Goal: Complete application form: Complete application form

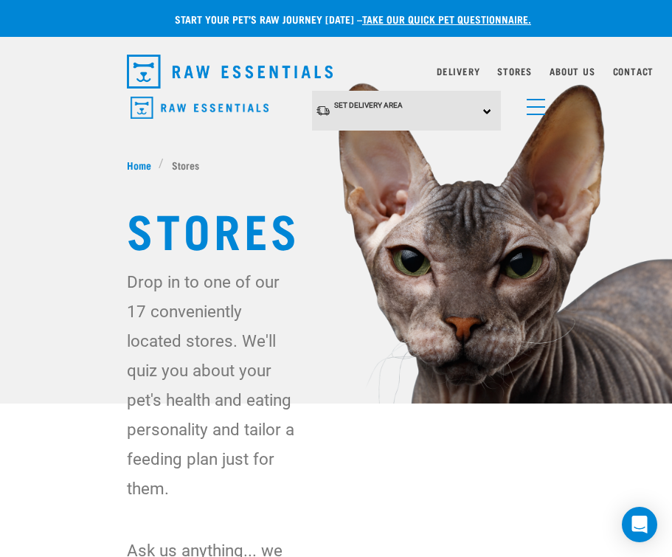
click at [543, 110] on link "menu" at bounding box center [532, 103] width 27 height 27
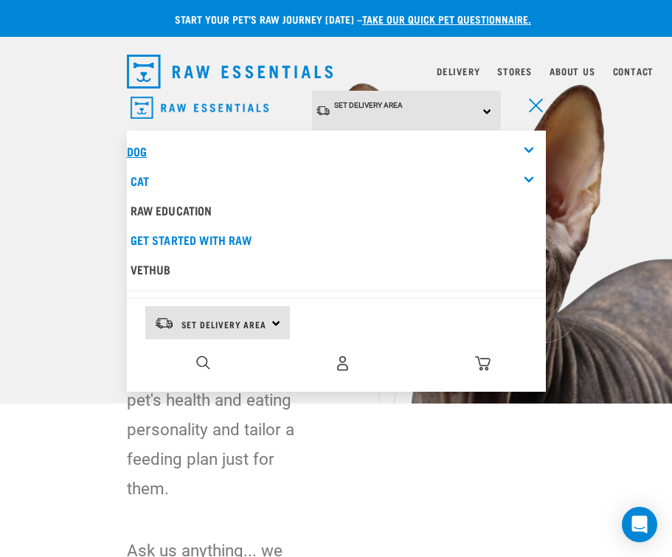
click at [137, 150] on link "Dog" at bounding box center [137, 150] width 20 height 7
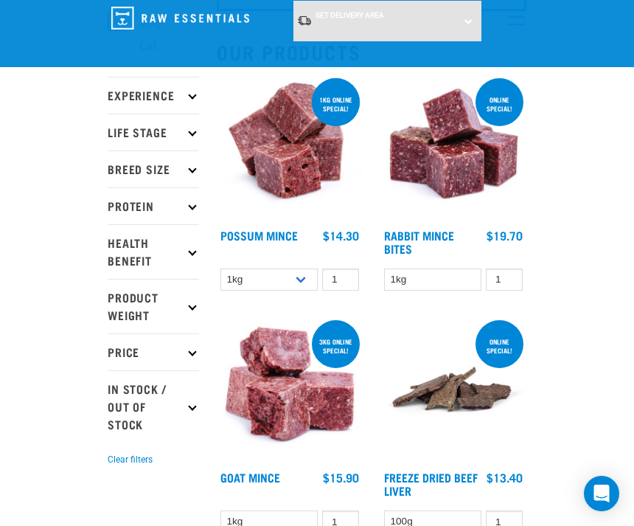
scroll to position [170, 0]
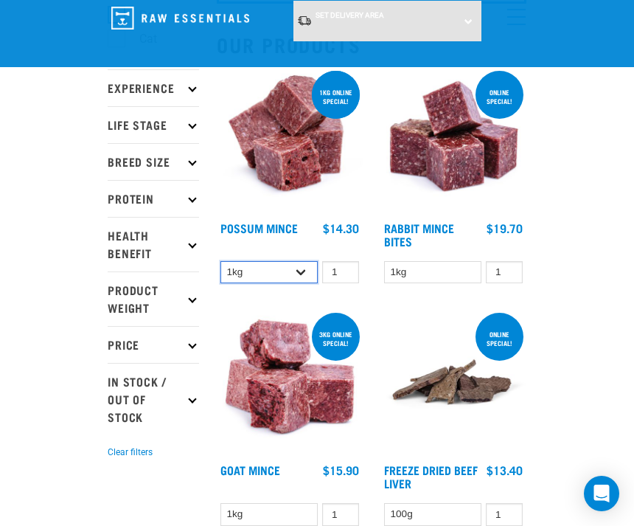
click at [302, 269] on select "1kg 3kg" at bounding box center [268, 272] width 97 height 23
select select "457"
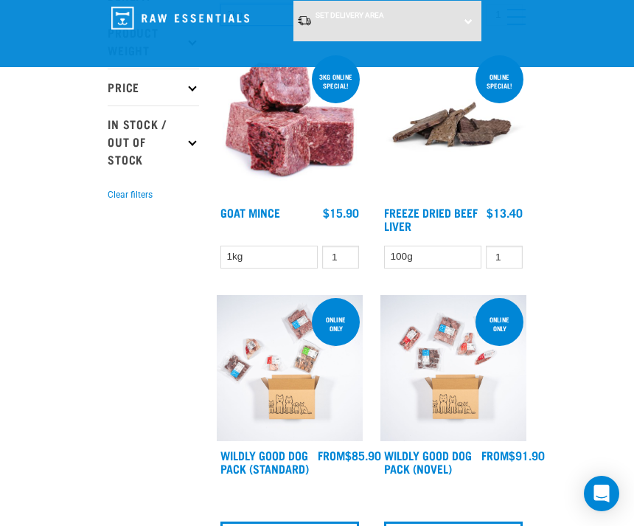
scroll to position [434, 0]
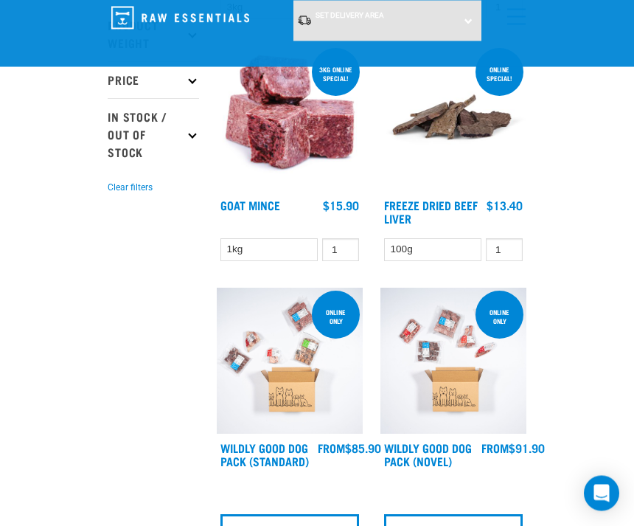
click at [189, 133] on icon at bounding box center [192, 135] width 8 height 8
click at [118, 190] on label "In Stock" at bounding box center [152, 192] width 72 height 18
click at [117, 190] on input "In Stock" at bounding box center [113, 190] width 10 height 10
checkbox input "true"
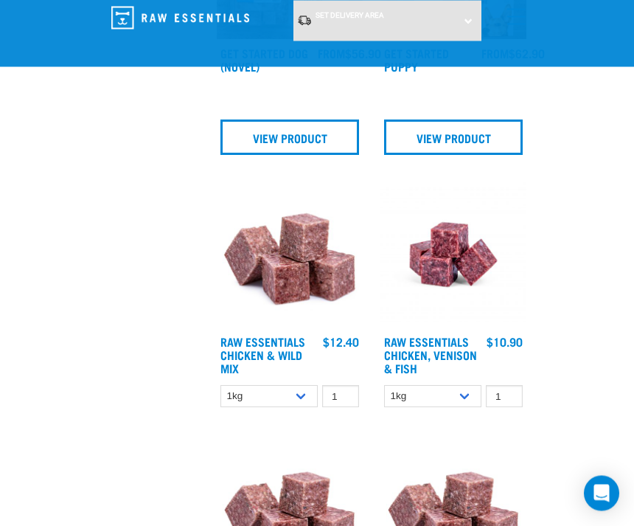
scroll to position [1452, 0]
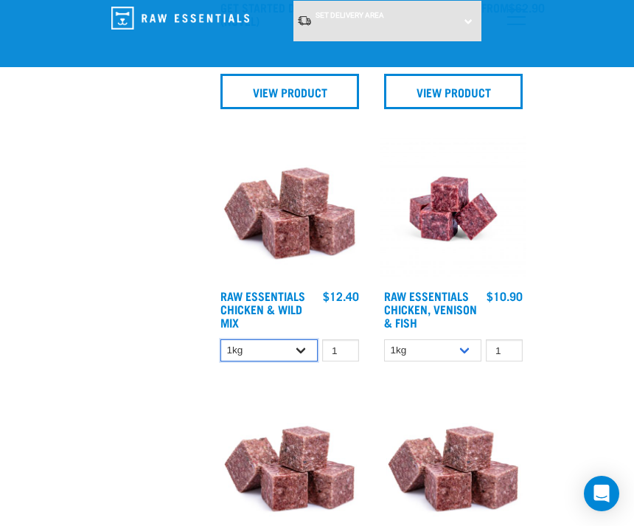
click at [299, 352] on select "1kg 3kg Bulk (10kg)" at bounding box center [268, 350] width 97 height 23
select select "14881"
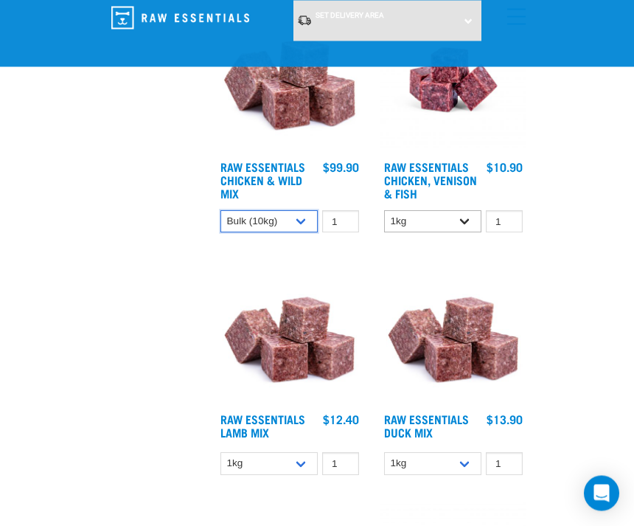
scroll to position [1581, 0]
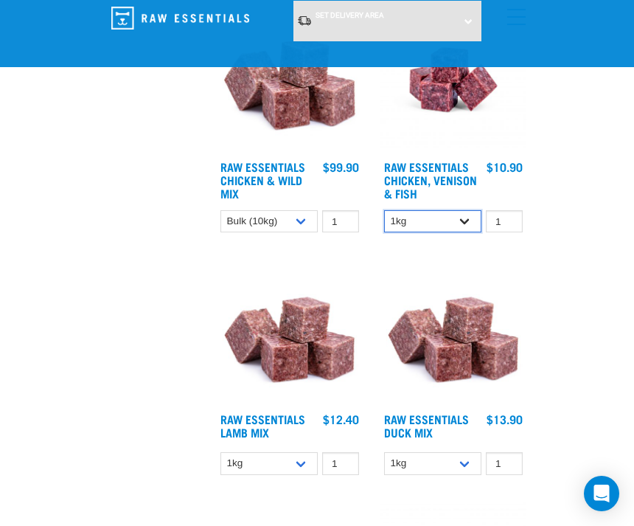
click at [468, 220] on select "1kg 3kg" at bounding box center [432, 221] width 97 height 23
select select "28665"
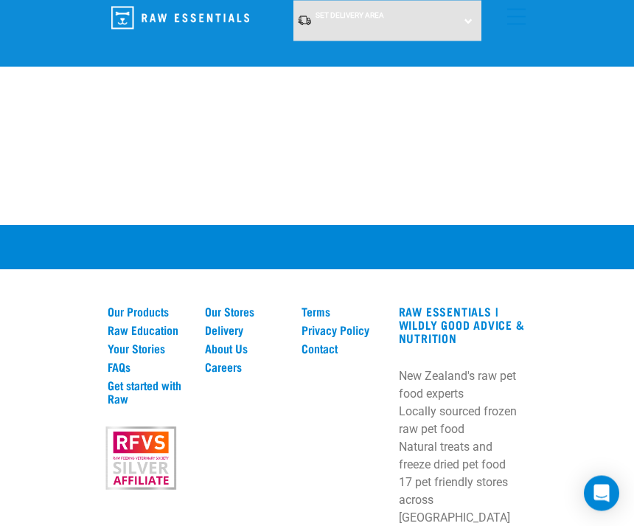
scroll to position [5136, 0]
click at [122, 360] on link "FAQs" at bounding box center [148, 366] width 80 height 13
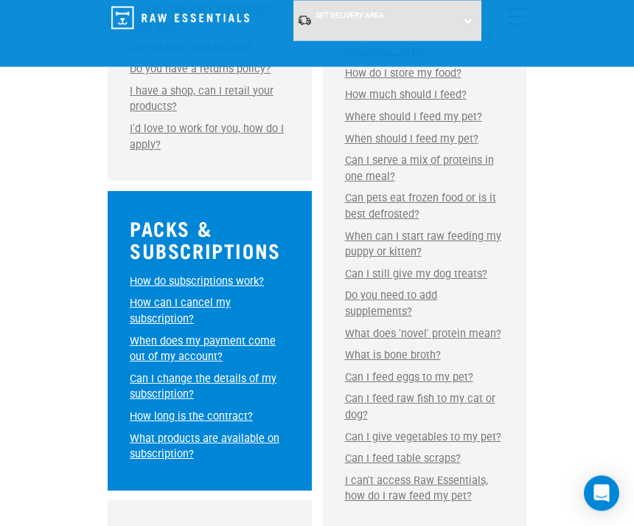
scroll to position [723, 0]
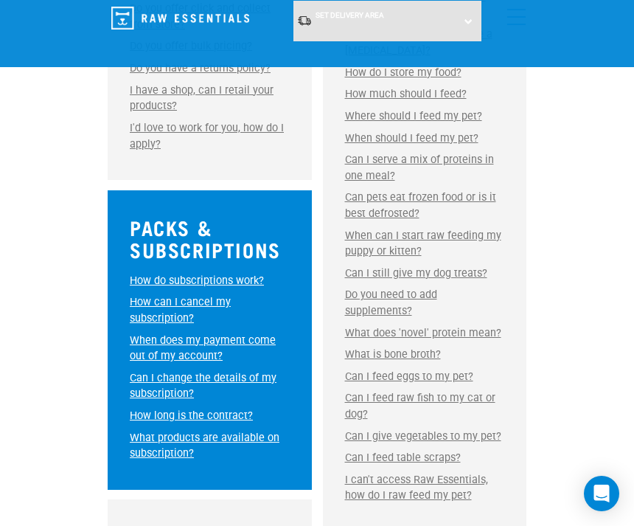
click at [207, 277] on link "How do subscriptions work?" at bounding box center [197, 280] width 134 height 13
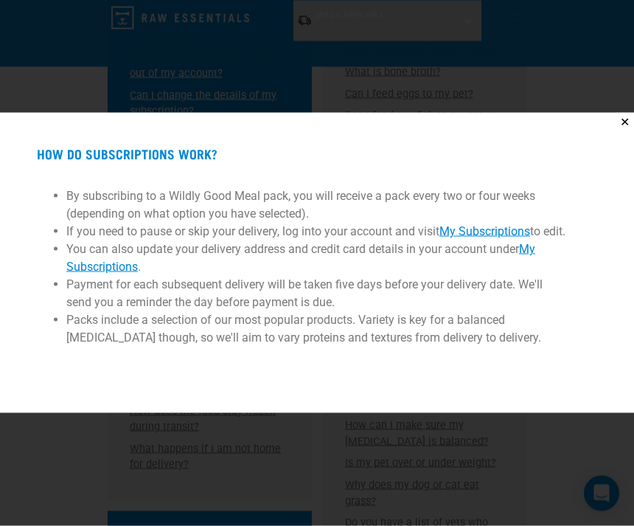
scroll to position [1009, 0]
click at [192, 376] on ul "By subscribing to a Wildly Good Meal pack, you will receive a pack every two or…" at bounding box center [317, 275] width 560 height 204
click at [245, 91] on div "✕ How do subscriptions work? By subscribing to a Wildly Good Meal pack, you wil…" at bounding box center [317, 263] width 634 height 526
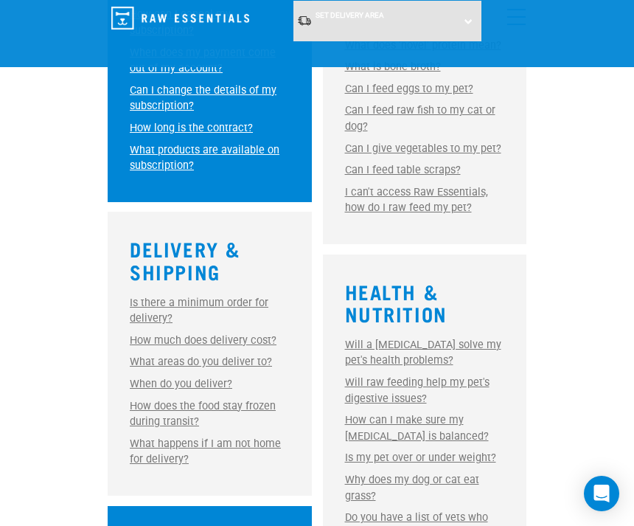
click at [195, 355] on link "What areas do you deliver to?" at bounding box center [201, 361] width 142 height 13
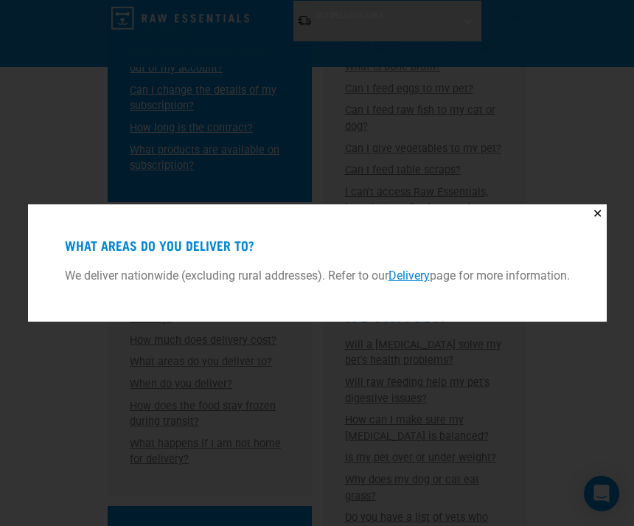
click at [602, 223] on button "✕" at bounding box center [597, 213] width 18 height 18
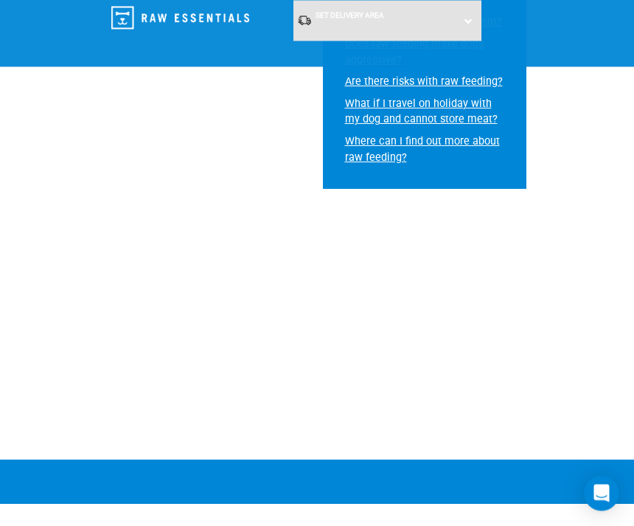
scroll to position [1794, 0]
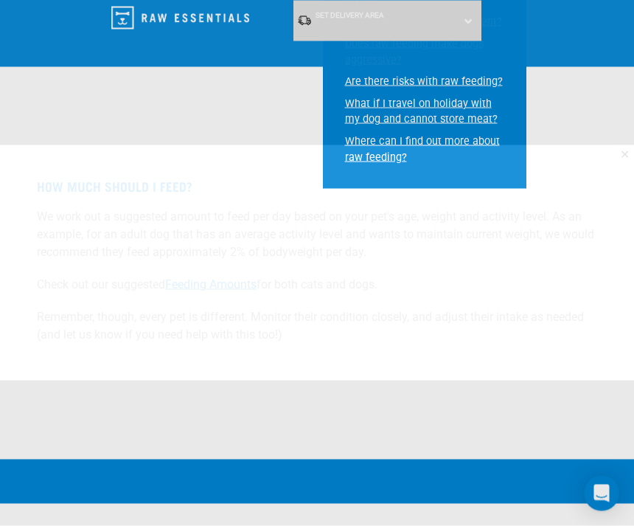
scroll to position [1795, 0]
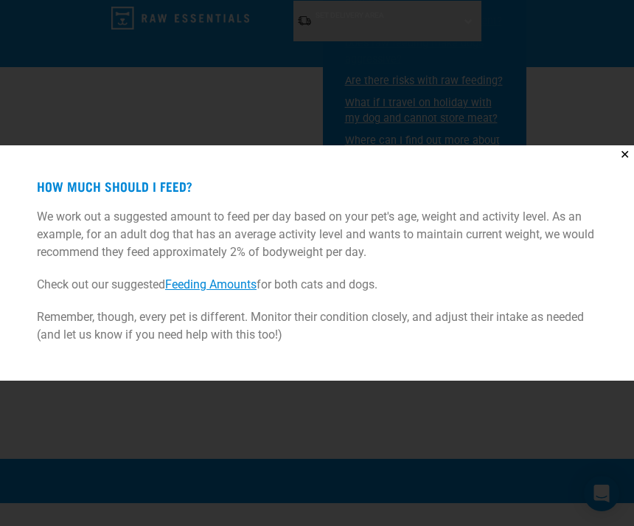
click at [224, 291] on link "Feeding Amounts" at bounding box center [210, 284] width 91 height 14
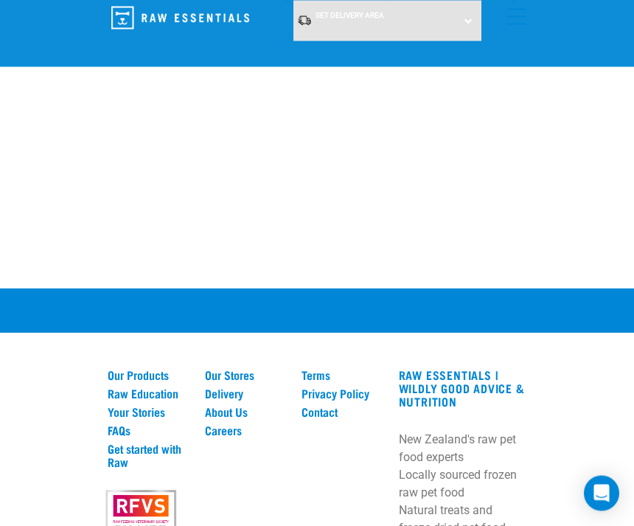
scroll to position [1850, 0]
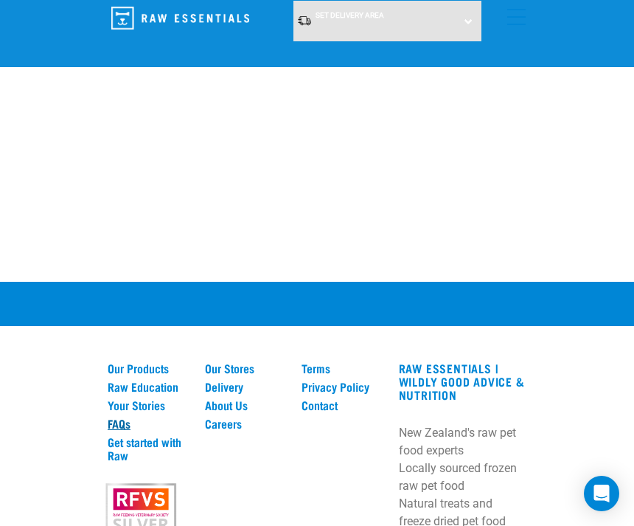
click at [119, 418] on link "FAQs" at bounding box center [148, 423] width 80 height 13
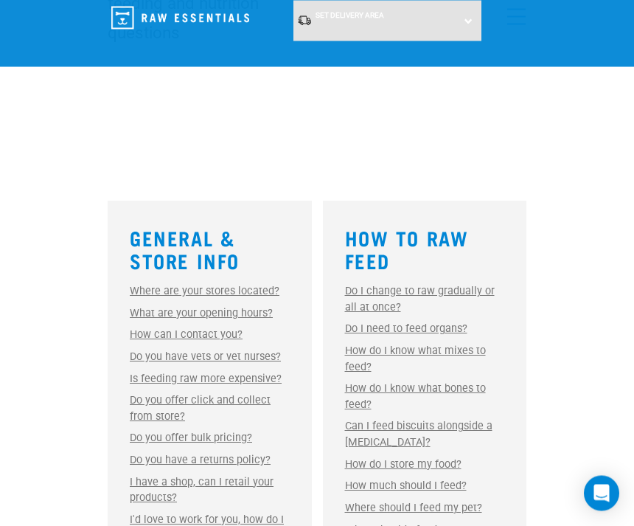
scroll to position [340, 0]
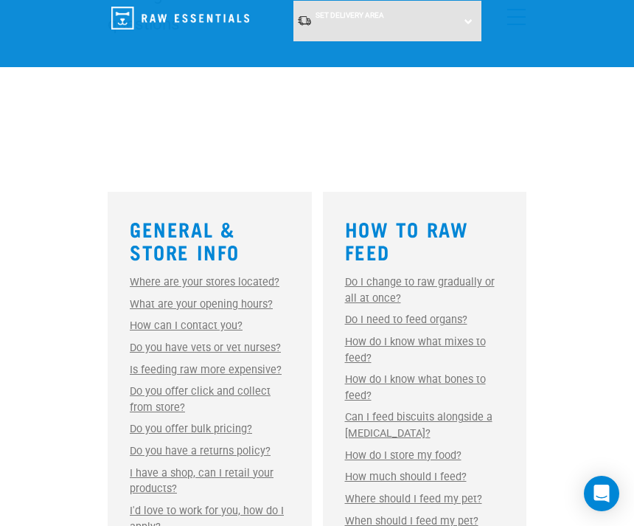
click at [214, 431] on link "Do you offer bulk pricing?" at bounding box center [191, 429] width 122 height 13
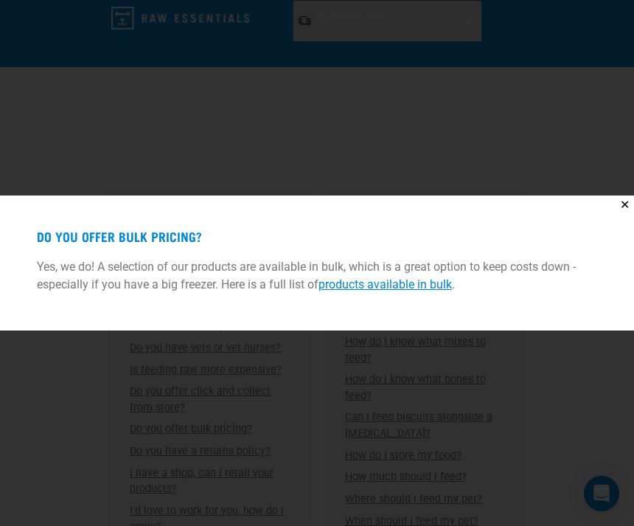
click at [376, 291] on link "products available in bulk" at bounding box center [385, 284] width 133 height 14
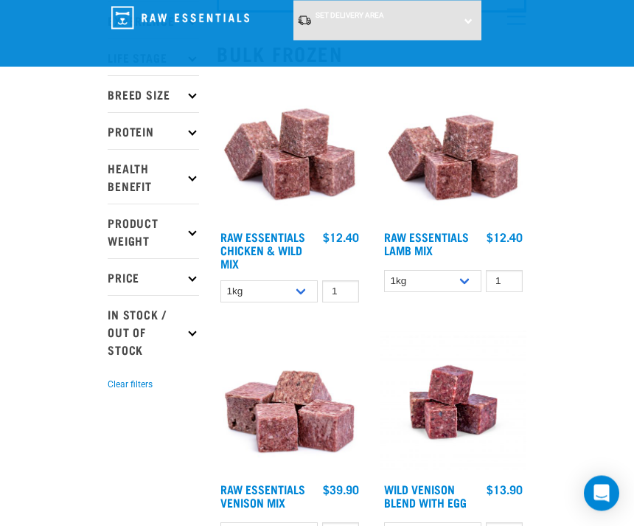
scroll to position [161, 0]
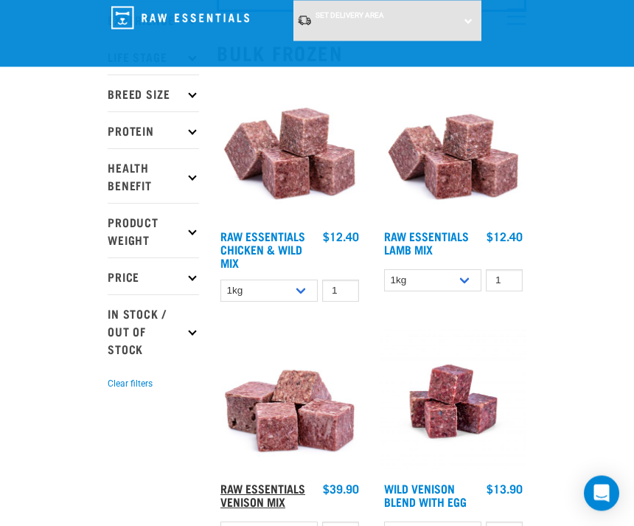
click at [261, 496] on link "Raw Essentials Venison Mix" at bounding box center [262, 495] width 85 height 20
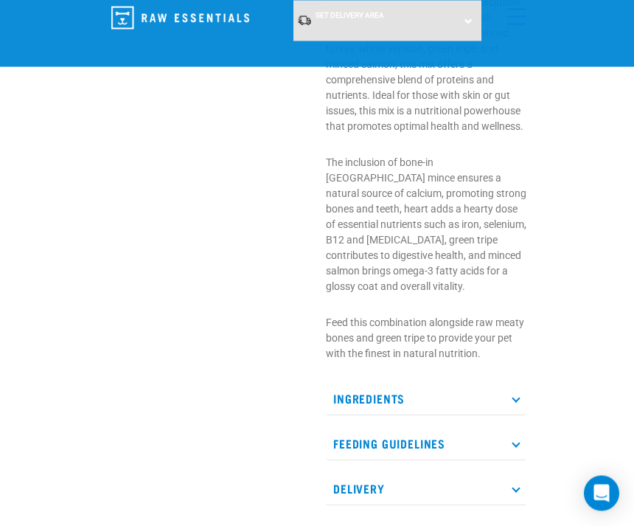
scroll to position [543, 0]
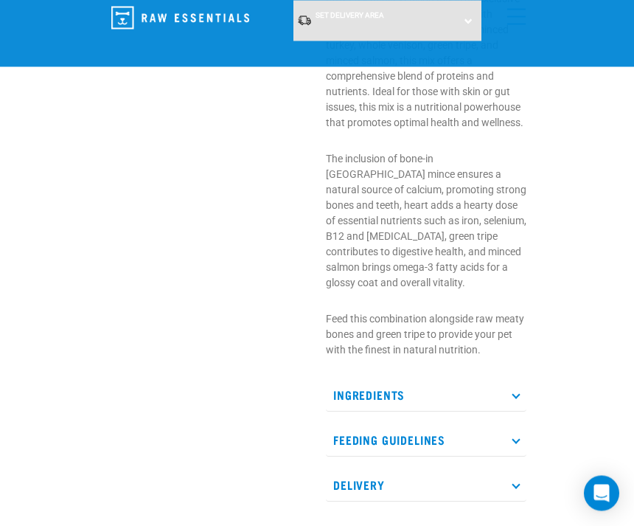
click at [524, 380] on p "Ingredients" at bounding box center [426, 395] width 201 height 33
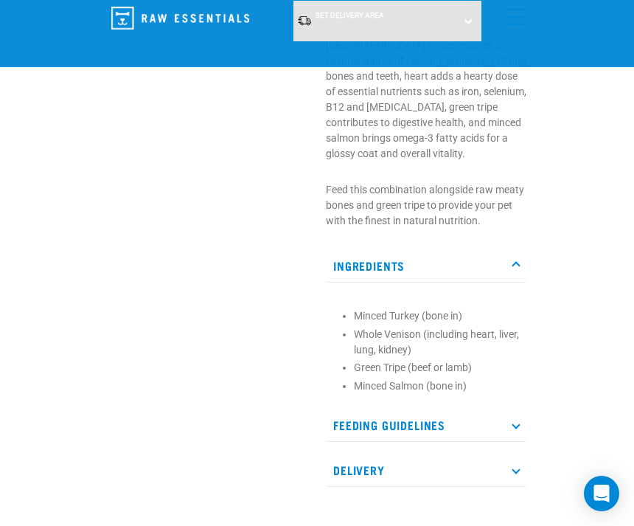
scroll to position [678, 0]
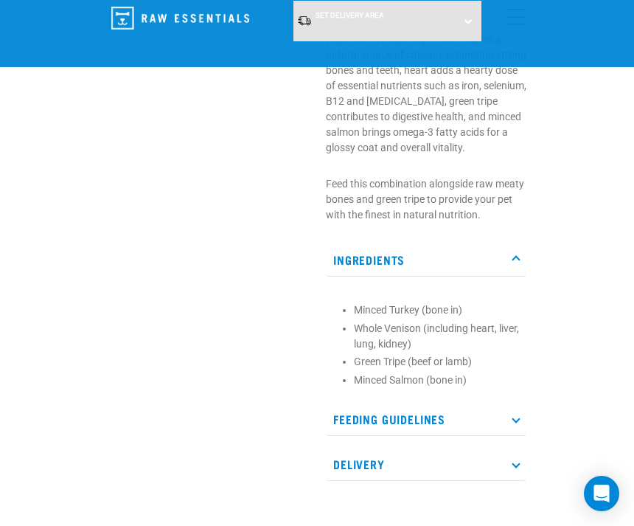
click at [518, 414] on icon at bounding box center [516, 418] width 8 height 8
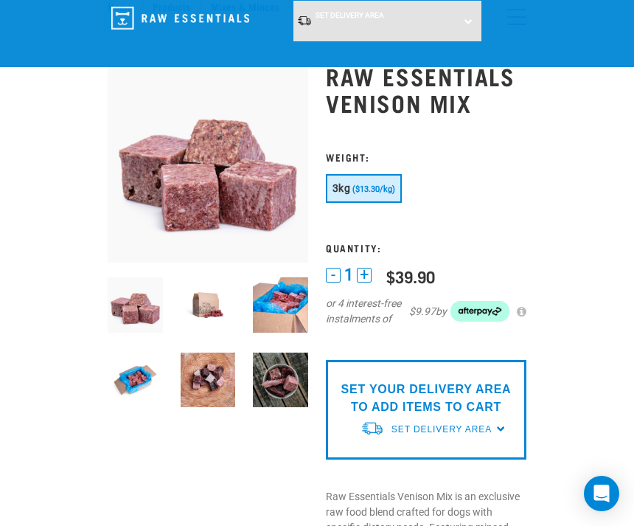
scroll to position [44, 0]
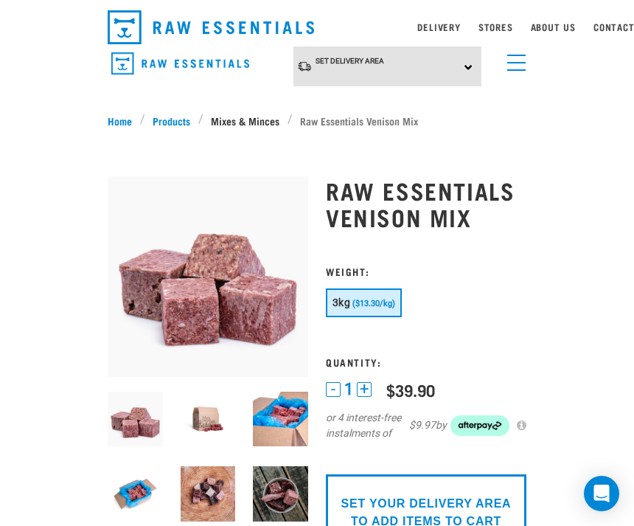
click at [246, 119] on link "Mixes & Minces" at bounding box center [246, 120] width 84 height 15
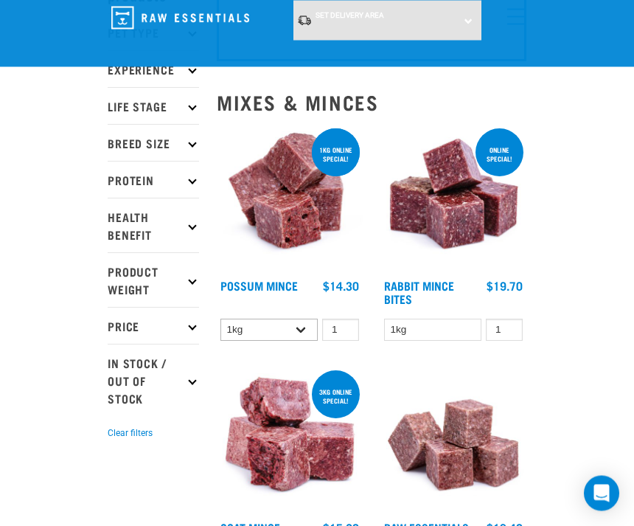
scroll to position [113, 0]
click at [309, 333] on select "1kg 3kg" at bounding box center [268, 330] width 97 height 23
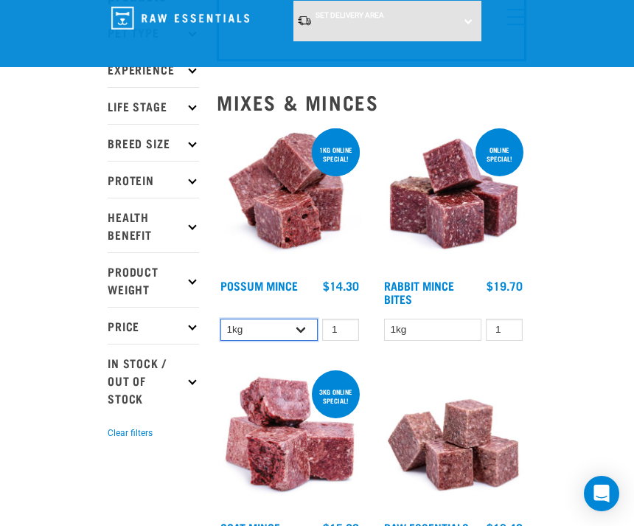
select select "457"
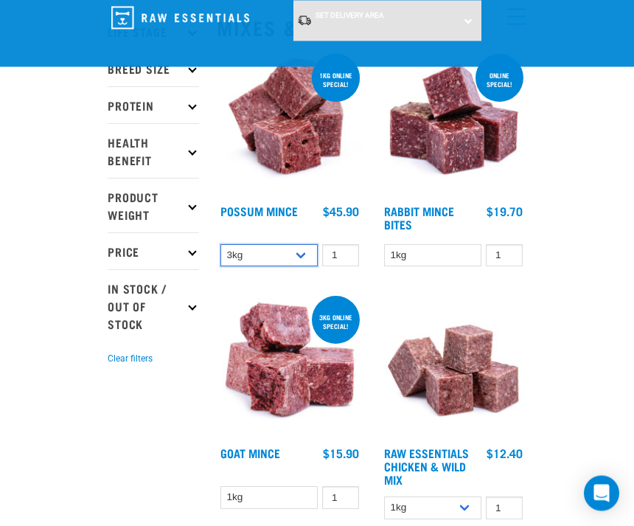
scroll to position [199, 0]
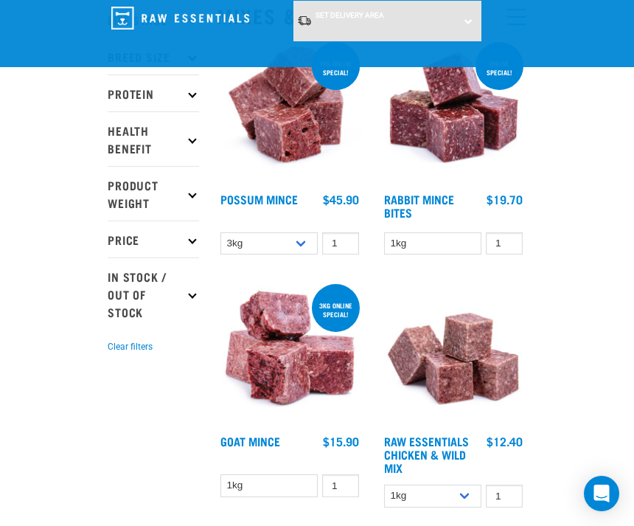
click at [191, 193] on icon at bounding box center [192, 194] width 8 height 8
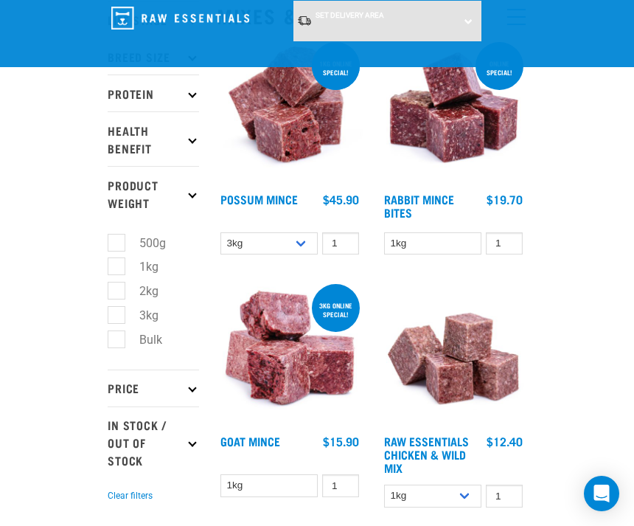
click at [191, 194] on icon at bounding box center [192, 194] width 8 height 8
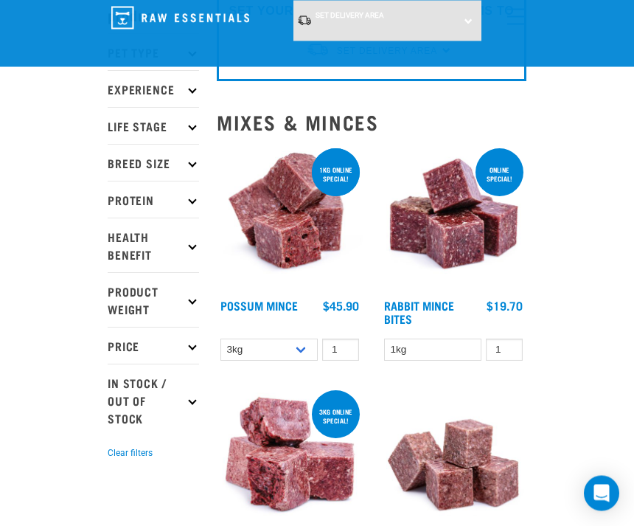
scroll to position [77, 0]
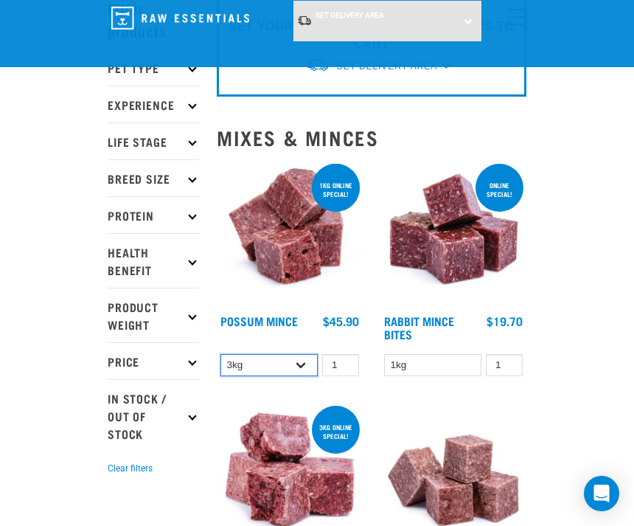
click at [304, 369] on select "1kg 3kg" at bounding box center [268, 365] width 97 height 23
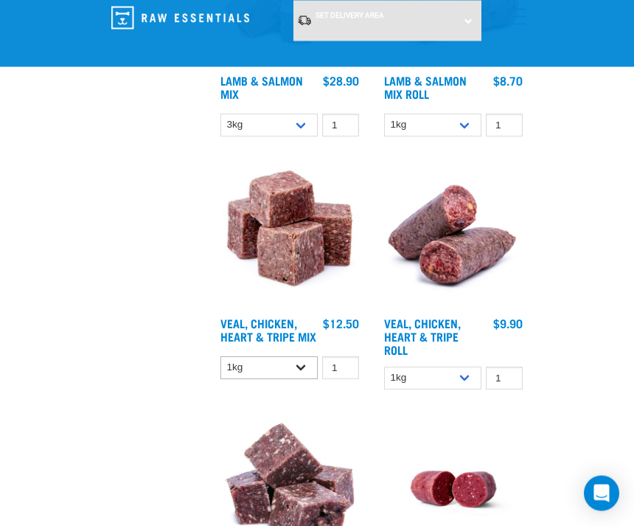
scroll to position [2277, 0]
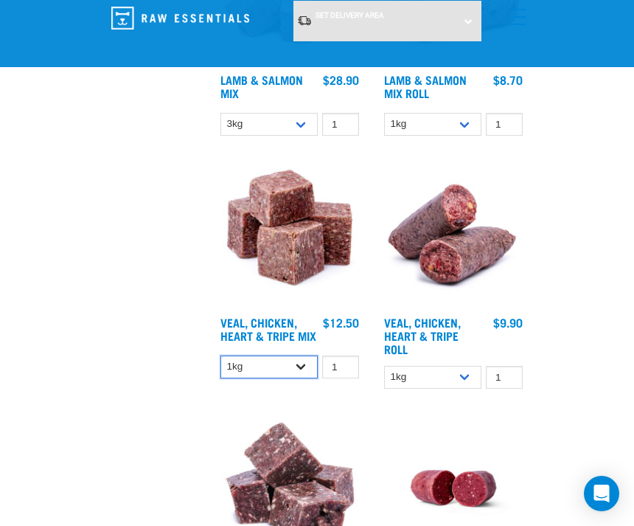
click at [304, 378] on select "1kg 3kg" at bounding box center [268, 366] width 97 height 23
select select "752"
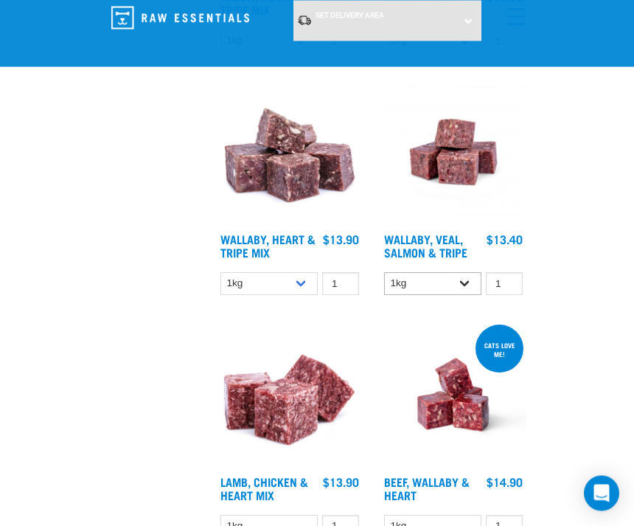
scroll to position [3592, 0]
click at [466, 295] on select "1kg 3kg" at bounding box center [432, 283] width 97 height 23
select select "45457"
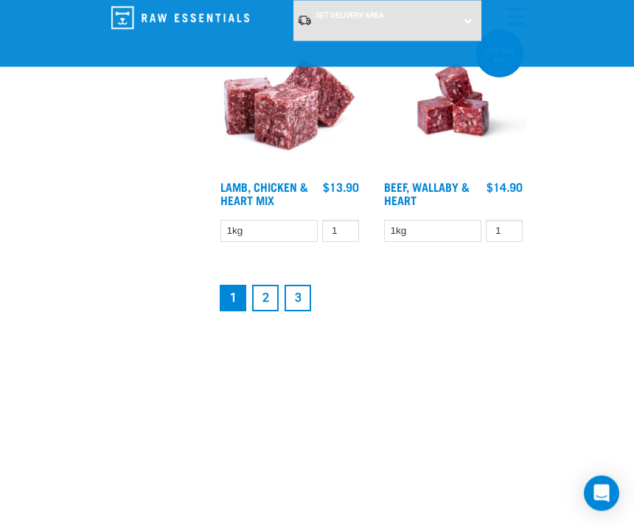
scroll to position [3887, 0]
click at [301, 311] on link "3" at bounding box center [298, 298] width 27 height 27
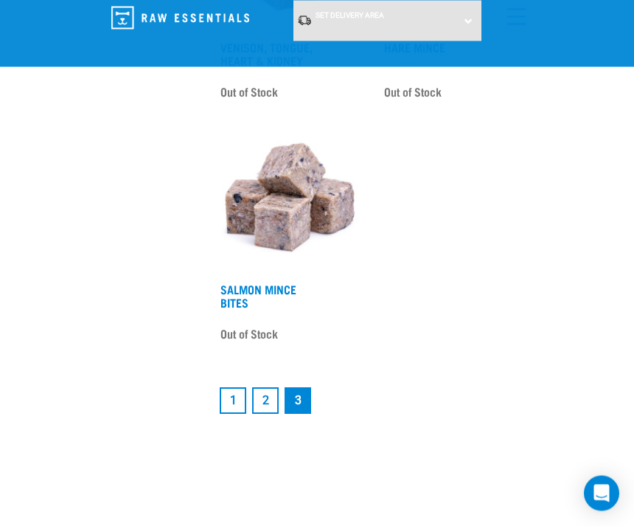
scroll to position [1571, 0]
click at [265, 413] on link "2" at bounding box center [265, 400] width 27 height 27
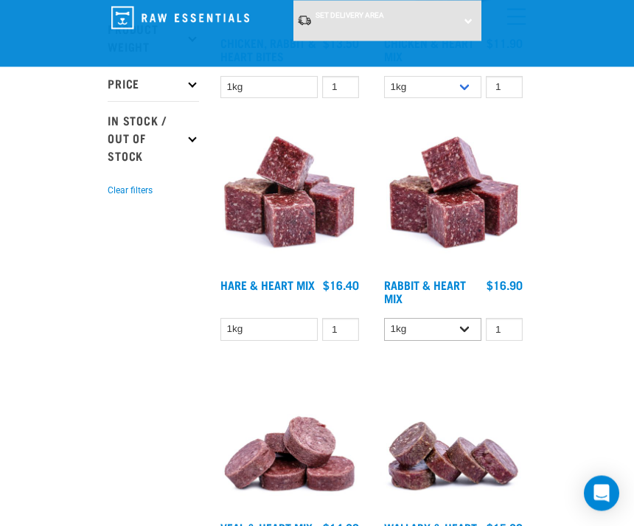
scroll to position [355, 0]
click at [469, 330] on select "1kg 3kg" at bounding box center [432, 329] width 97 height 23
select select "465"
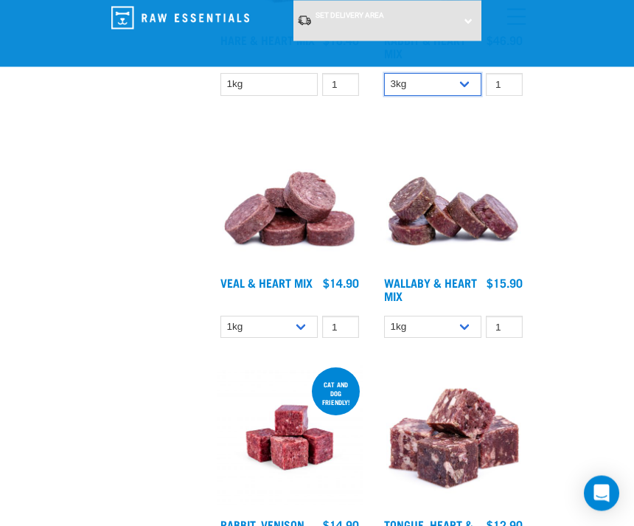
scroll to position [601, 0]
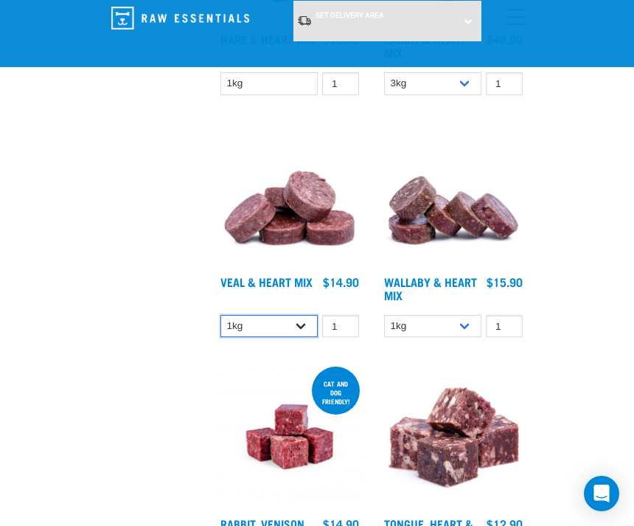
click at [300, 324] on select "1kg 3kg" at bounding box center [268, 326] width 97 height 23
select select "743"
click at [465, 325] on select "1kg 3kg" at bounding box center [432, 326] width 97 height 23
select select "767"
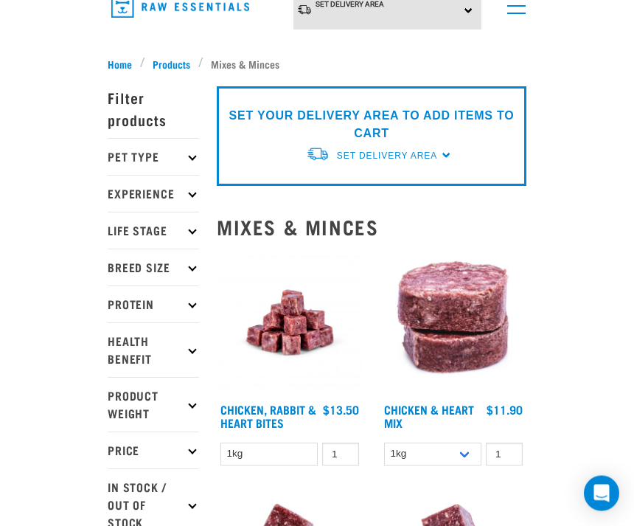
scroll to position [0, 0]
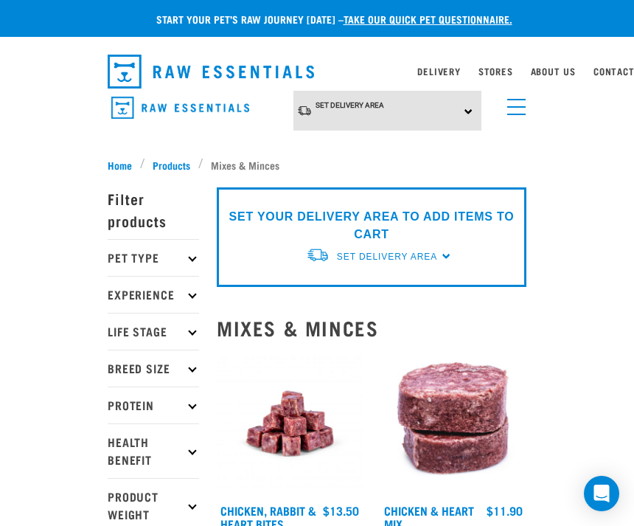
click at [433, 20] on link "take our quick pet questionnaire." at bounding box center [428, 18] width 169 height 5
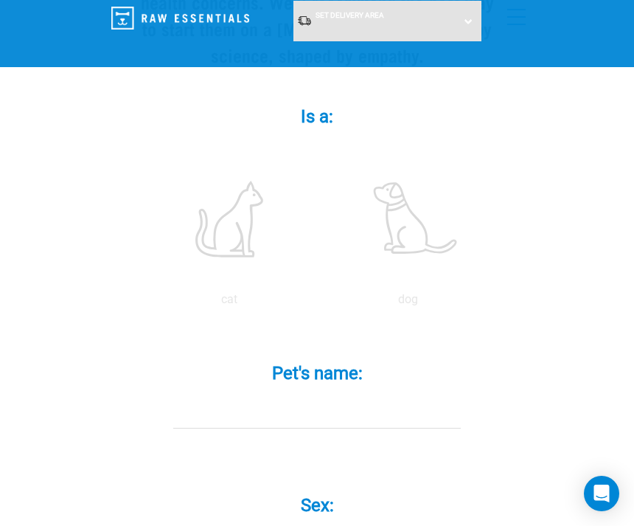
scroll to position [284, 0]
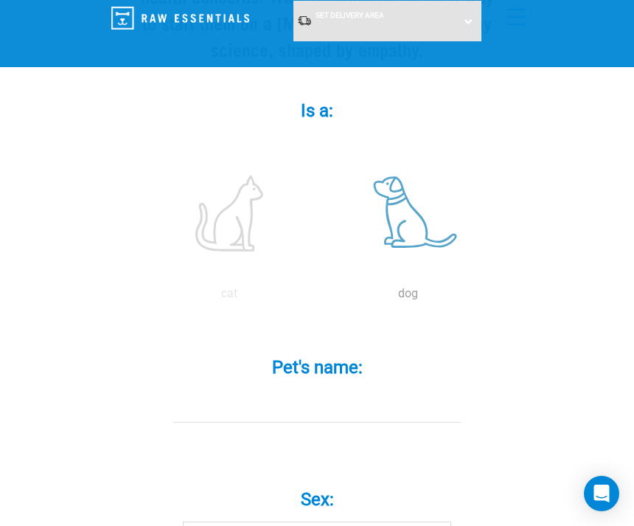
click at [422, 221] on label at bounding box center [407, 212] width 173 height 125
click at [319, 297] on input "radio" at bounding box center [319, 297] width 0 height 0
radio input "true"
click at [343, 361] on label "Pet's name: *" at bounding box center [316, 367] width 383 height 27
click at [343, 389] on input "Pet's name: *" at bounding box center [317, 405] width 288 height 33
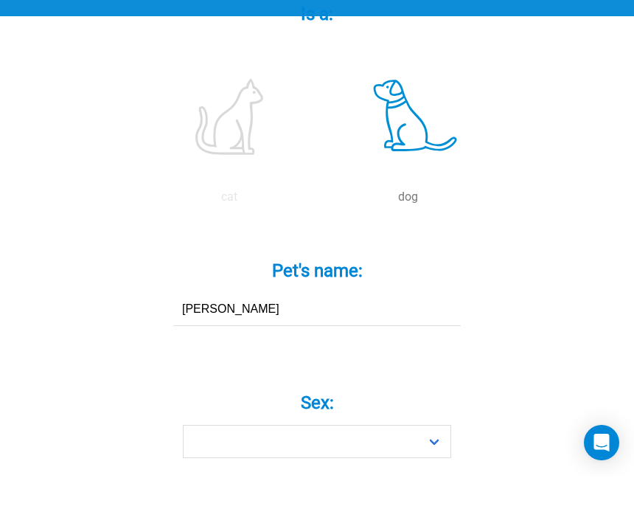
scroll to position [355, 0]
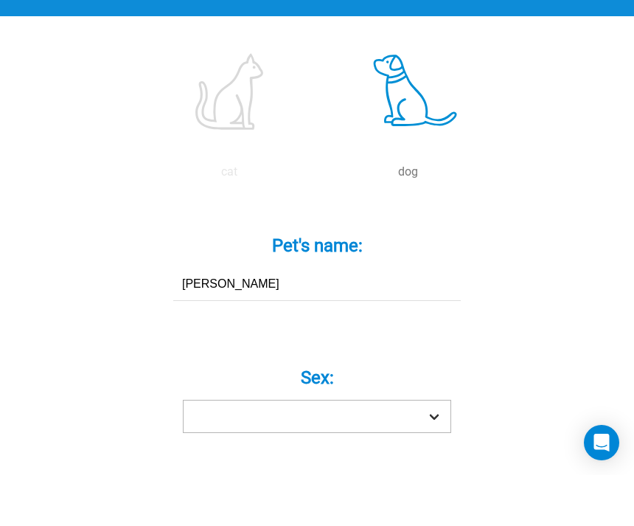
type input "Wallace"
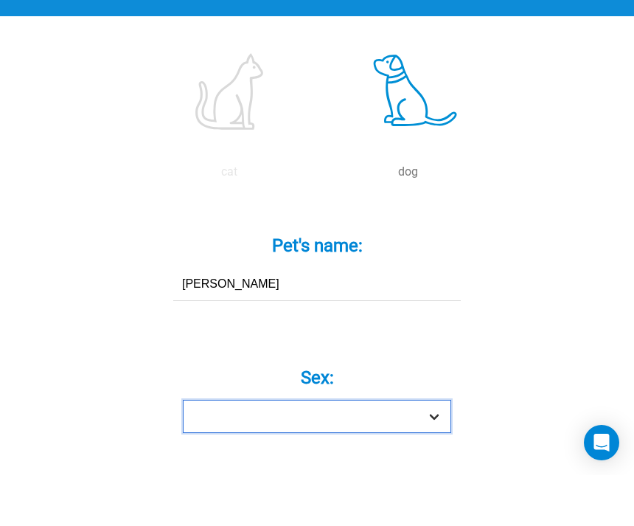
click at [434, 451] on select "Boy Girl" at bounding box center [317, 467] width 268 height 33
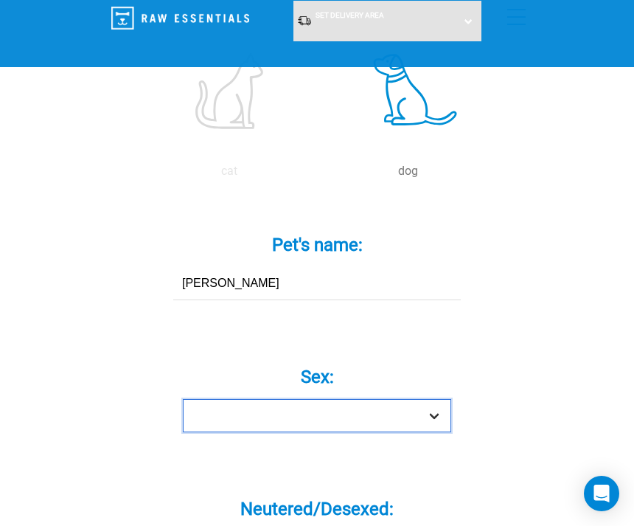
select select "boy"
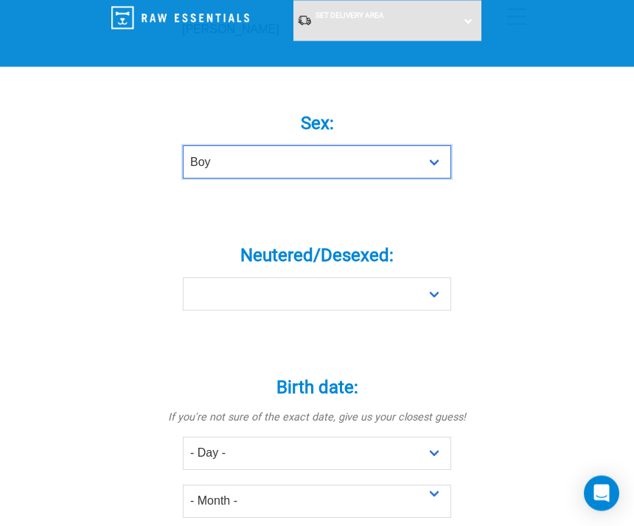
scroll to position [660, 0]
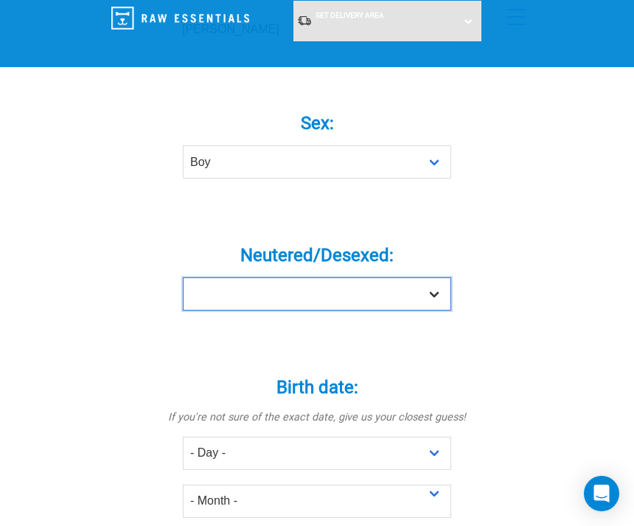
click at [439, 293] on select "Yes No" at bounding box center [317, 293] width 268 height 33
select select "yes"
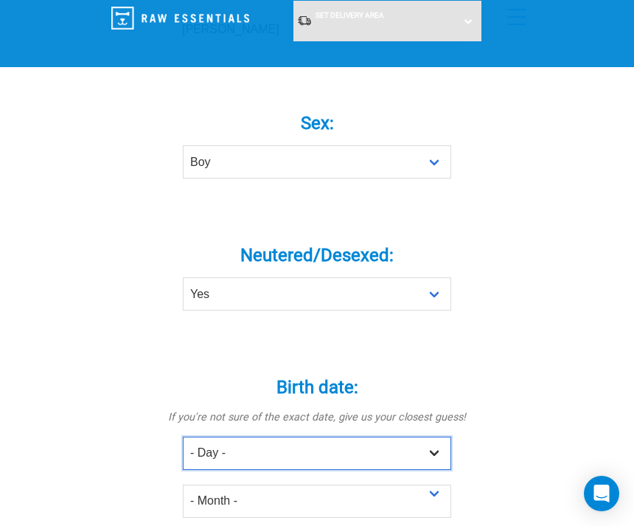
click at [432, 462] on select "- Day - 1 2 3 4 5 6 7 8 9 10 11 12 13 14 15 16 17 18 19 20 21 22 23 24 25 26 27" at bounding box center [317, 453] width 268 height 33
select select "1"
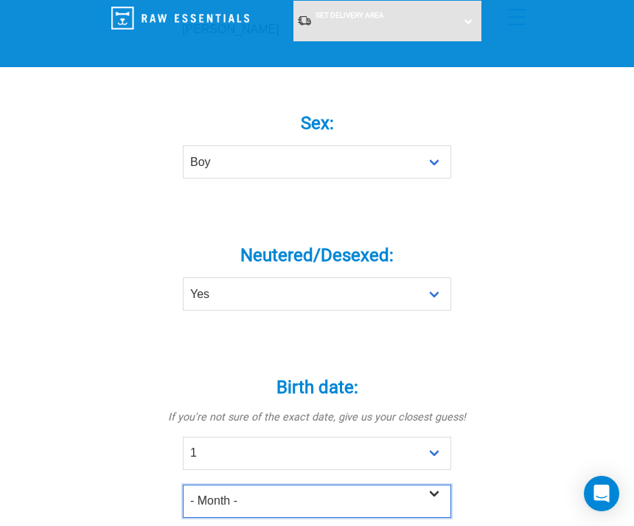
click at [437, 503] on select "- Month - January February March April May June July August September October N…" at bounding box center [317, 500] width 268 height 33
select select "November"
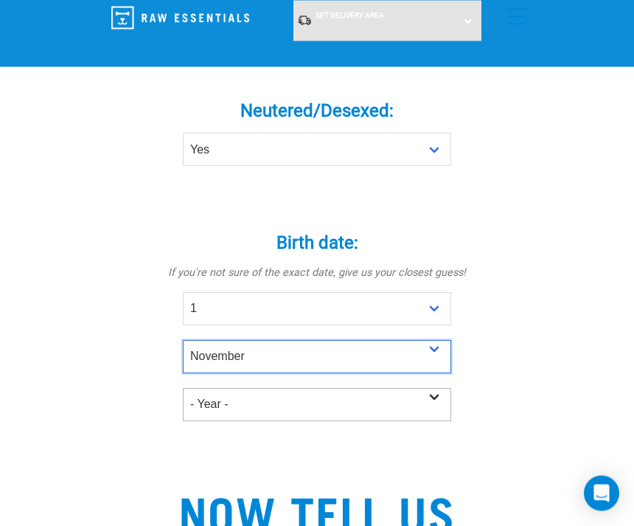
scroll to position [804, 0]
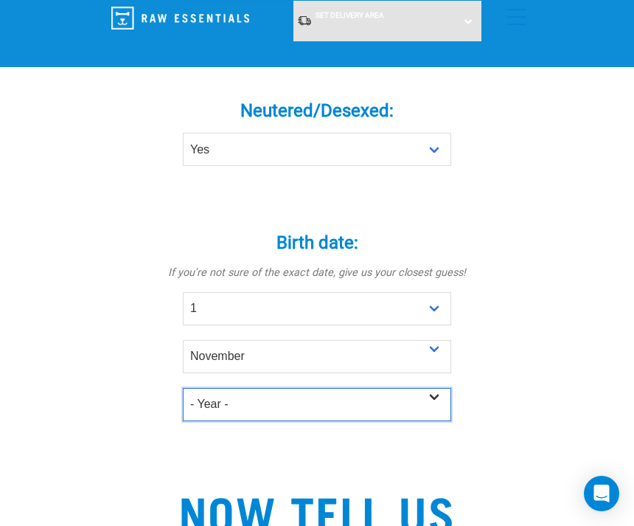
click at [437, 397] on select "- Year - 2025 2024 2023 2022 2021 2020 2019 2018 2017 2016 2015 2014 2013 2012" at bounding box center [317, 404] width 268 height 33
select select "2024"
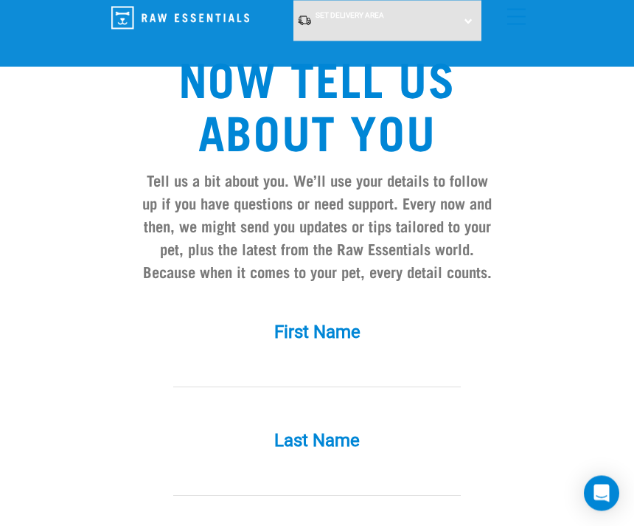
scroll to position [1246, 0]
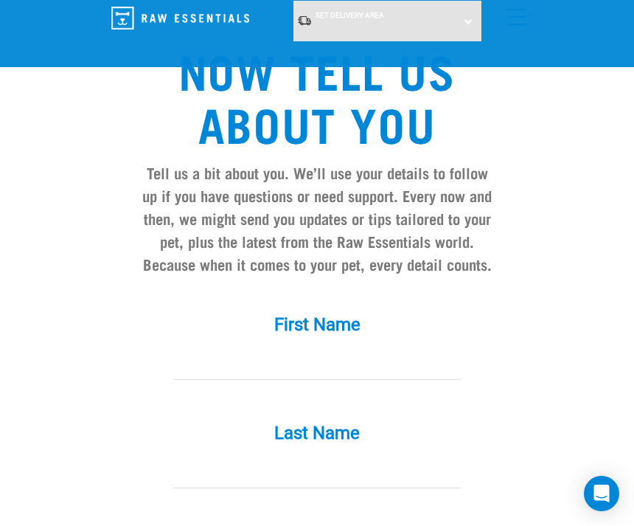
click at [341, 361] on input "First Name *" at bounding box center [317, 363] width 288 height 33
type input "Jules"
click at [339, 439] on label "Last Name *" at bounding box center [316, 433] width 383 height 27
click at [339, 455] on input "Last Name *" at bounding box center [317, 471] width 288 height 33
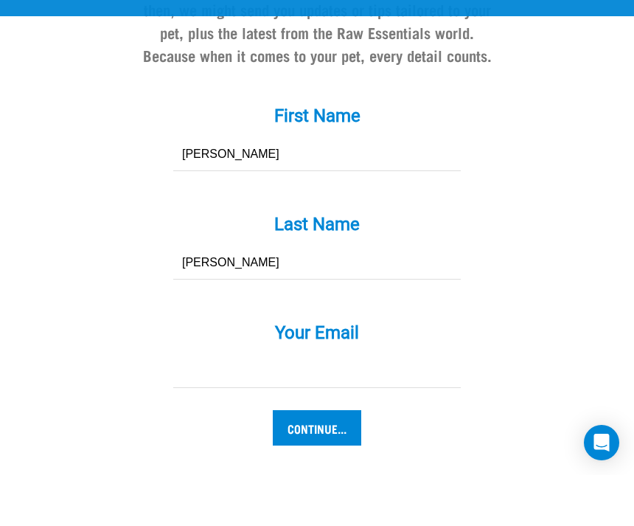
scroll to position [1423, 0]
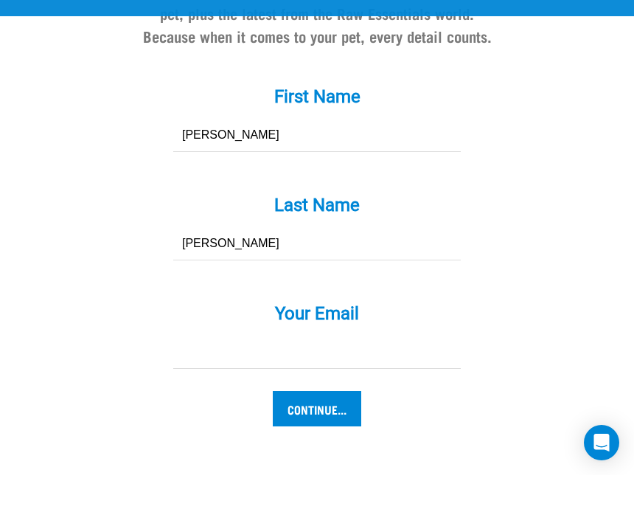
type input "Gardner"
click at [279, 386] on input "Your Email *" at bounding box center [317, 402] width 288 height 33
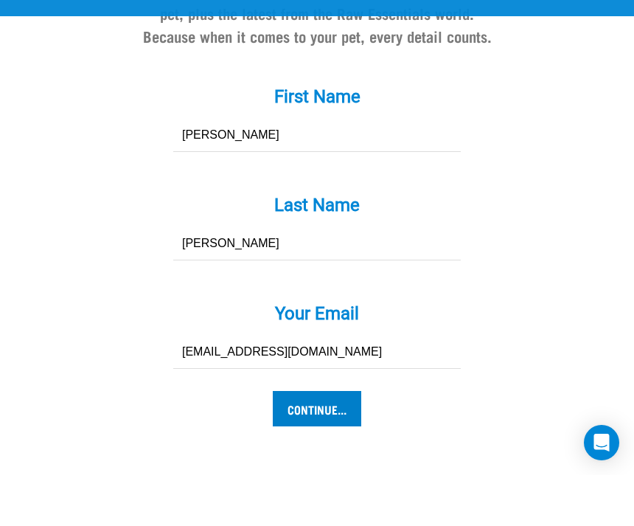
type input "[EMAIL_ADDRESS][DOMAIN_NAME]"
click at [320, 442] on input "Continue..." at bounding box center [317, 459] width 88 height 35
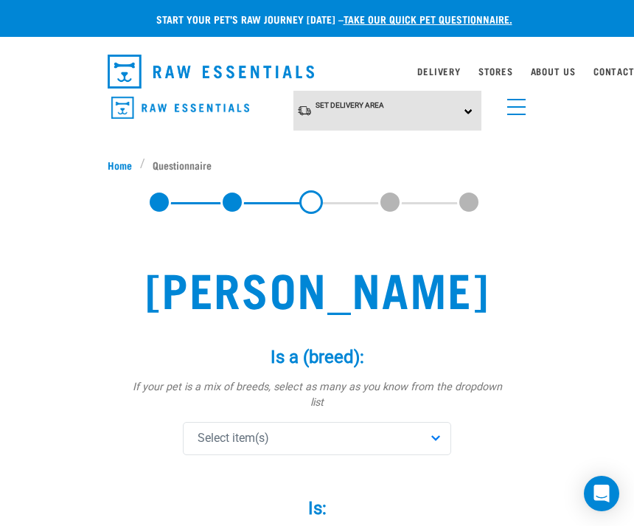
click at [438, 425] on div "Select item(s)" at bounding box center [317, 438] width 268 height 33
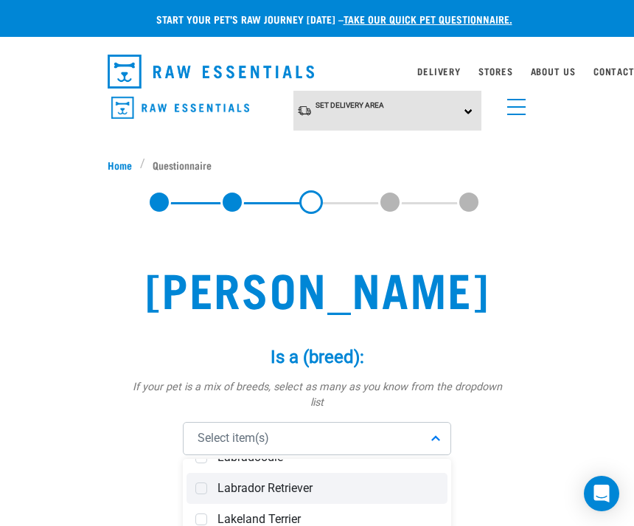
click at [202, 482] on span at bounding box center [201, 488] width 12 height 12
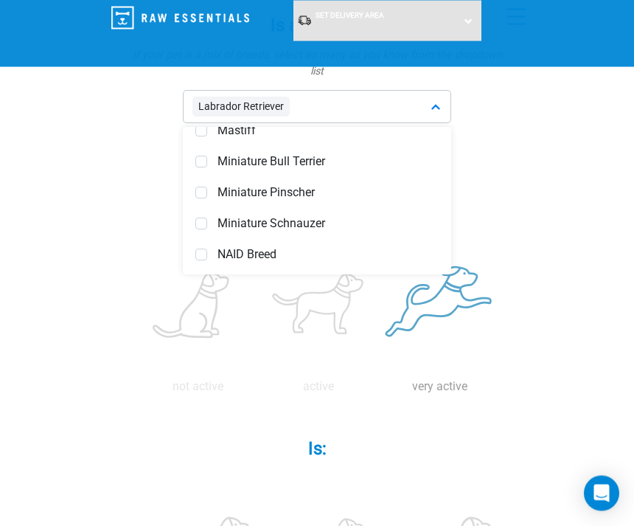
scroll to position [219, 0]
click at [382, 369] on label at bounding box center [439, 305] width 115 height 125
click at [379, 390] on input "radio" at bounding box center [379, 390] width 0 height 0
radio input "true"
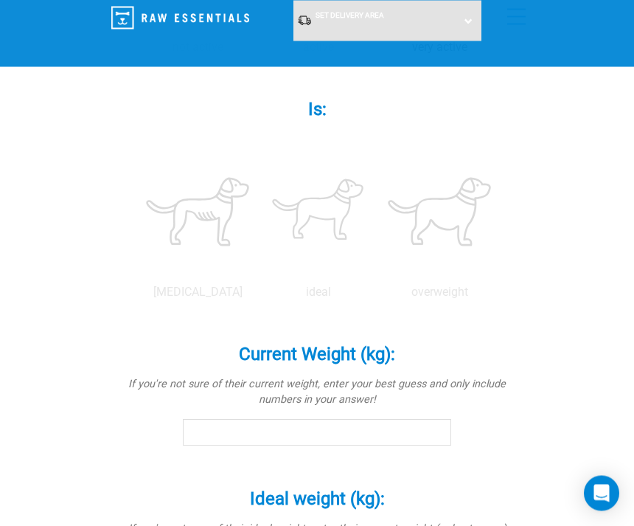
scroll to position [591, 0]
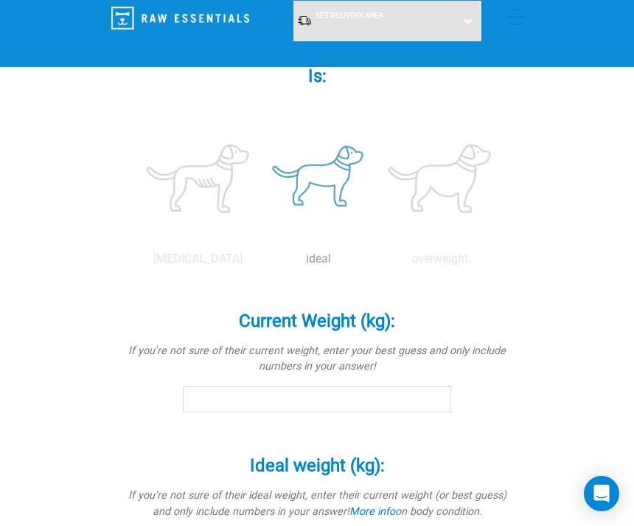
click at [376, 268] on p "ideal" at bounding box center [318, 259] width 115 height 18
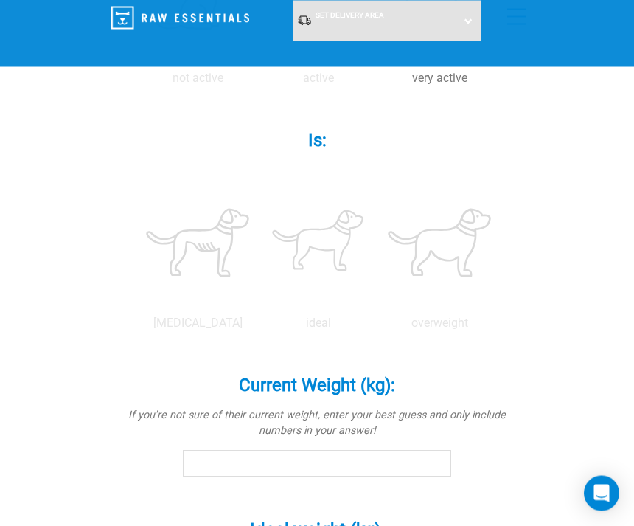
scroll to position [534, 0]
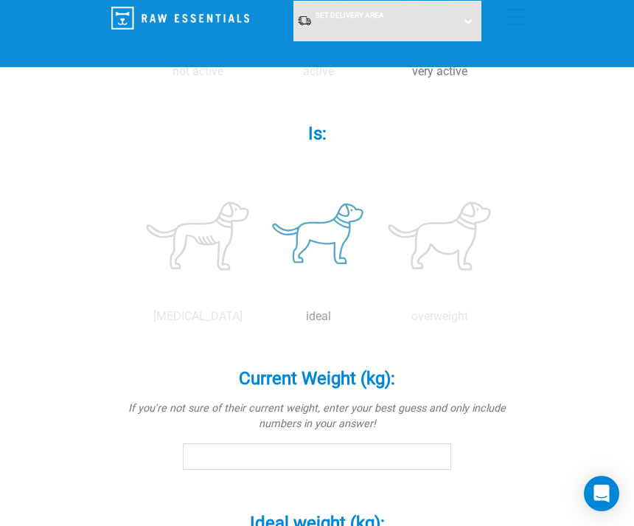
click at [376, 299] on label at bounding box center [318, 235] width 115 height 125
click at [258, 320] on input "radio" at bounding box center [258, 320] width 0 height 0
radio input "true"
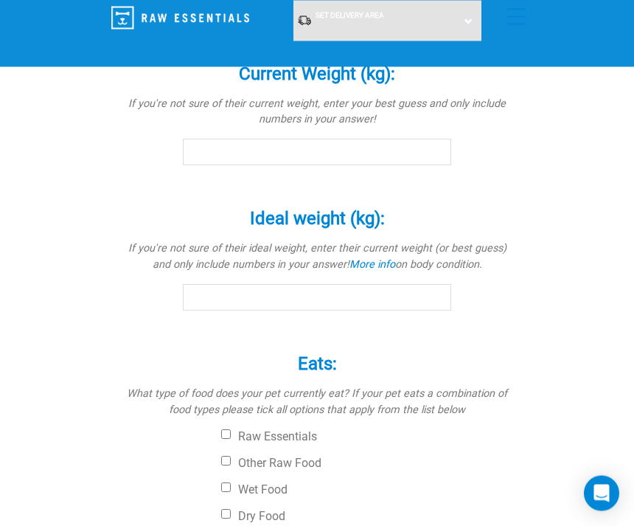
scroll to position [838, 0]
click at [293, 165] on input "Current Weight (kg): *" at bounding box center [317, 152] width 268 height 27
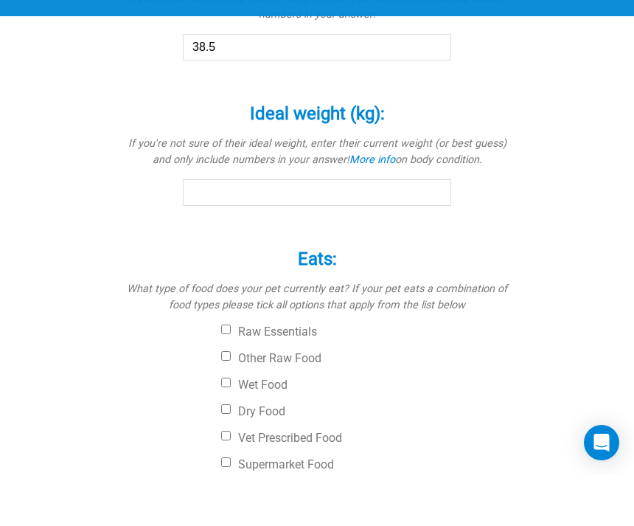
scroll to position [968, 0]
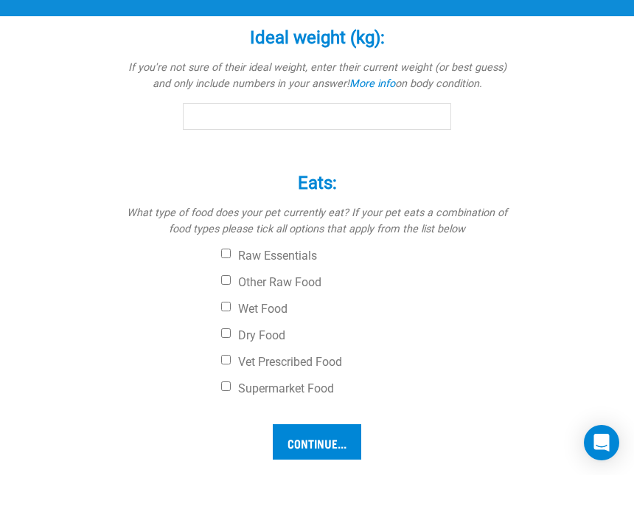
type input "38.5"
click at [332, 181] on input "Ideal weight (kg): *" at bounding box center [317, 167] width 268 height 27
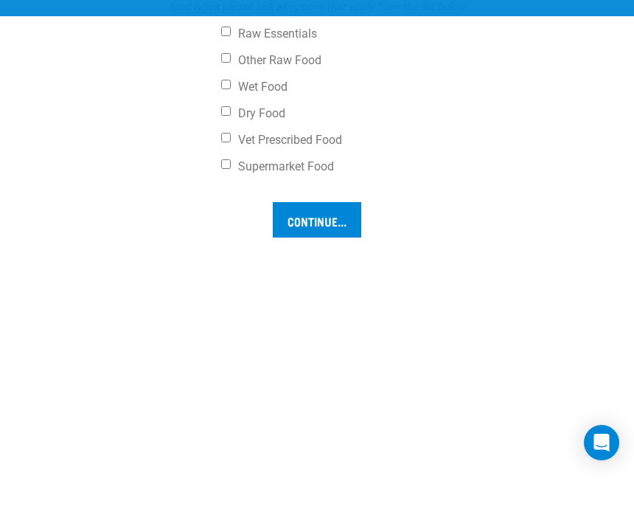
scroll to position [1210, 0]
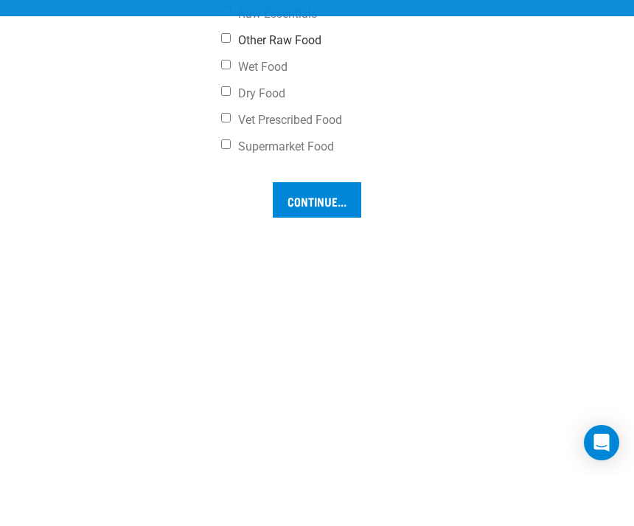
type input "40"
click at [229, 94] on input "Other Raw Food" at bounding box center [226, 89] width 10 height 10
checkbox input "true"
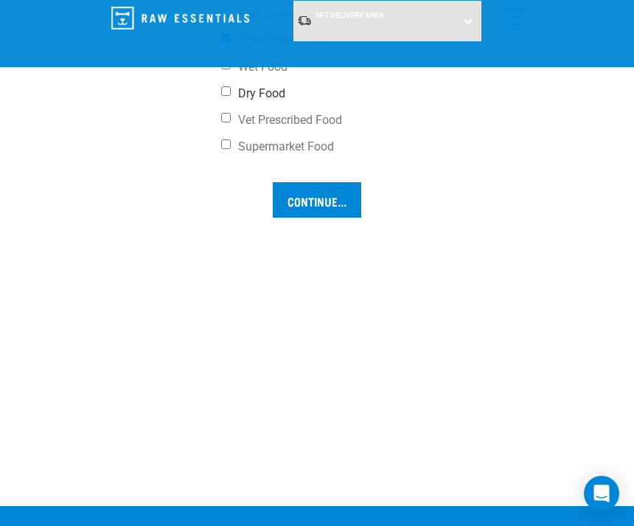
click at [226, 96] on input "Dry Food" at bounding box center [226, 91] width 10 height 10
checkbox input "true"
click at [312, 218] on input "Continue..." at bounding box center [317, 199] width 88 height 35
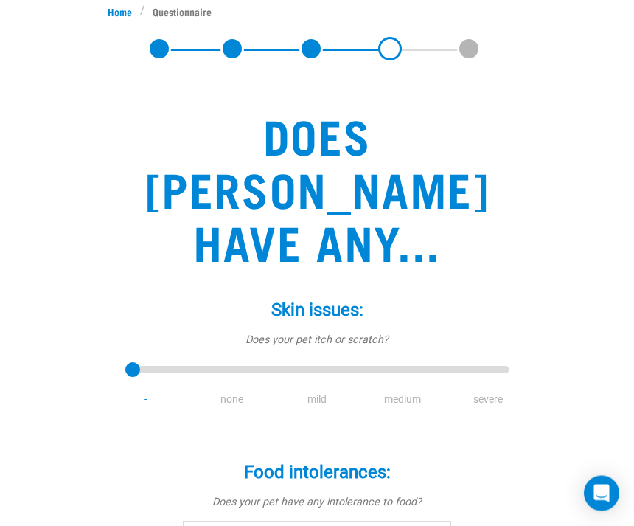
scroll to position [153, 0]
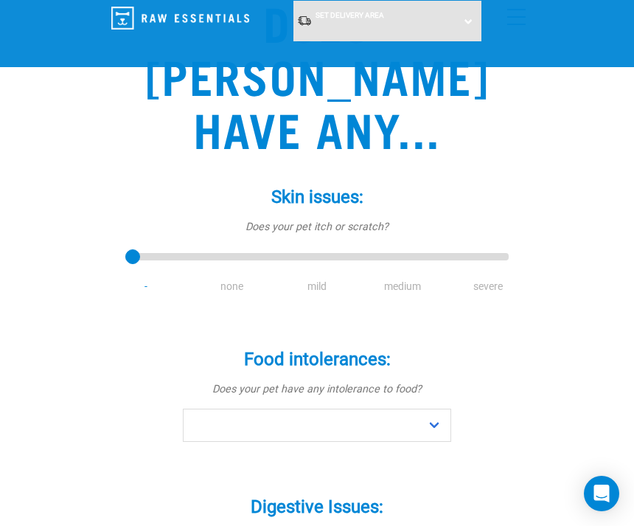
click at [231, 279] on li "none" at bounding box center [232, 286] width 86 height 15
type input "1"
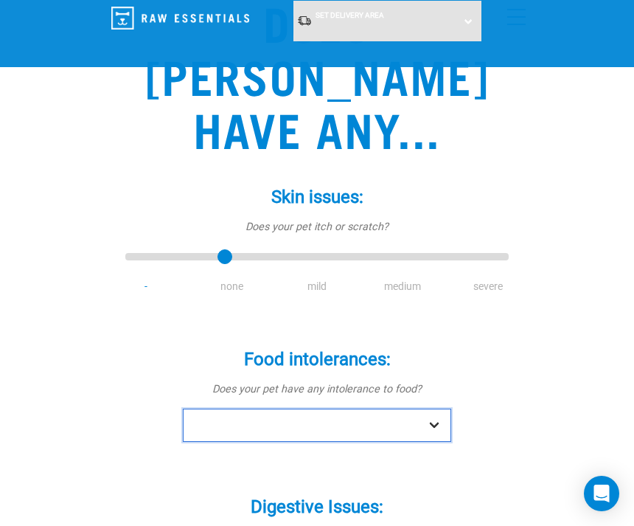
click at [434, 409] on select "No Yes" at bounding box center [317, 425] width 268 height 33
select select "no"
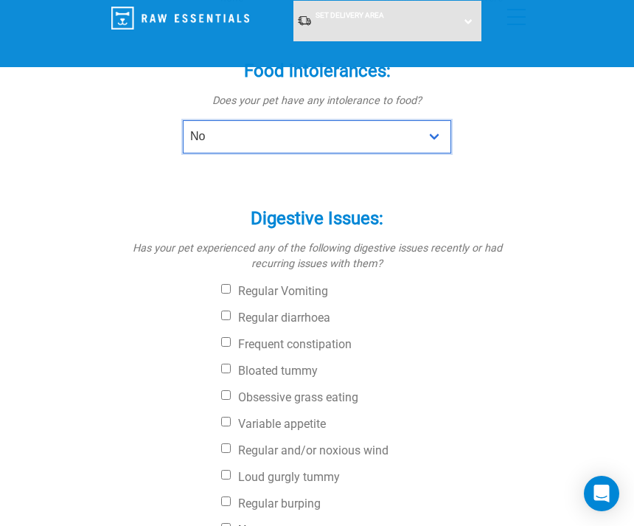
scroll to position [470, 0]
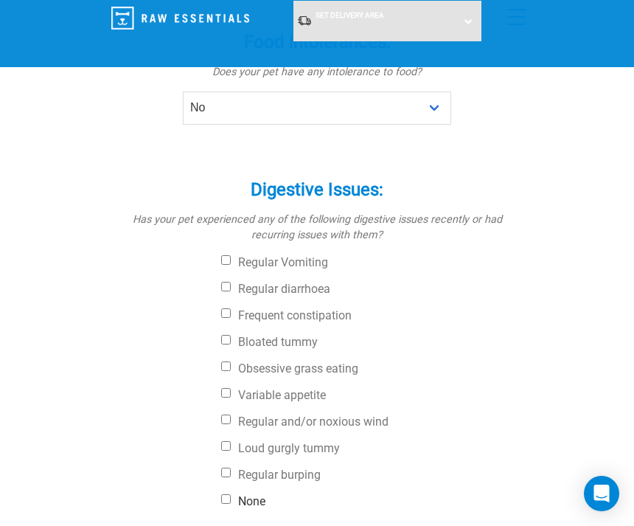
click at [229, 494] on input "None" at bounding box center [226, 499] width 10 height 10
checkbox input "true"
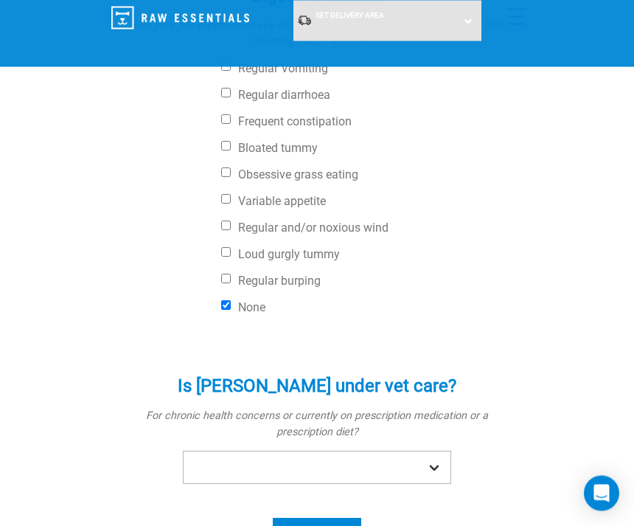
scroll to position [664, 0]
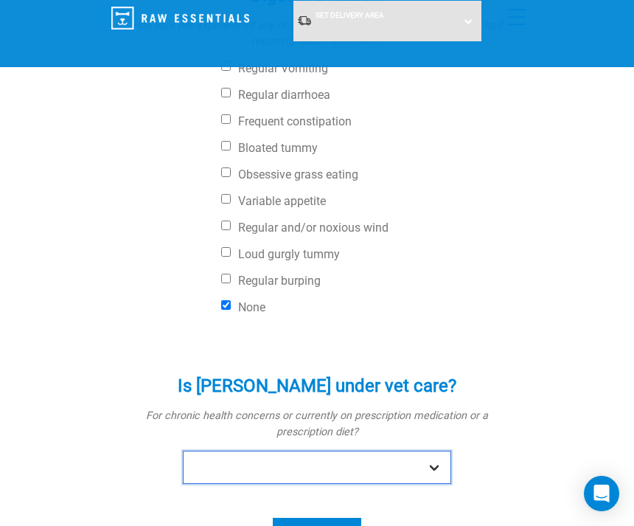
click at [437, 451] on select "No Yes" at bounding box center [317, 467] width 268 height 33
select select "no"
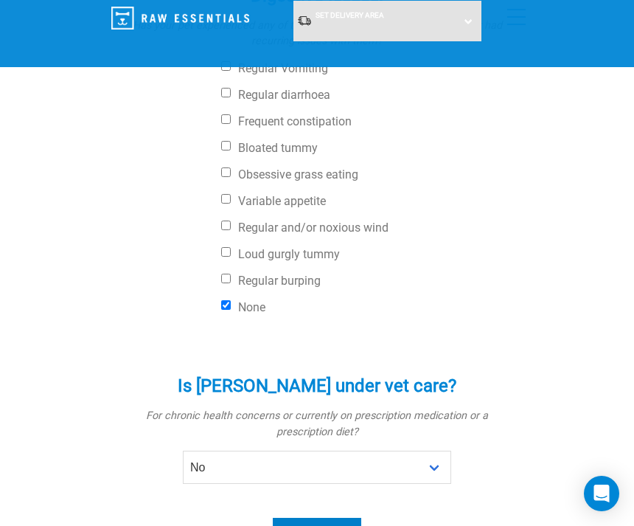
click at [328, 518] on input "Continue..." at bounding box center [317, 535] width 88 height 35
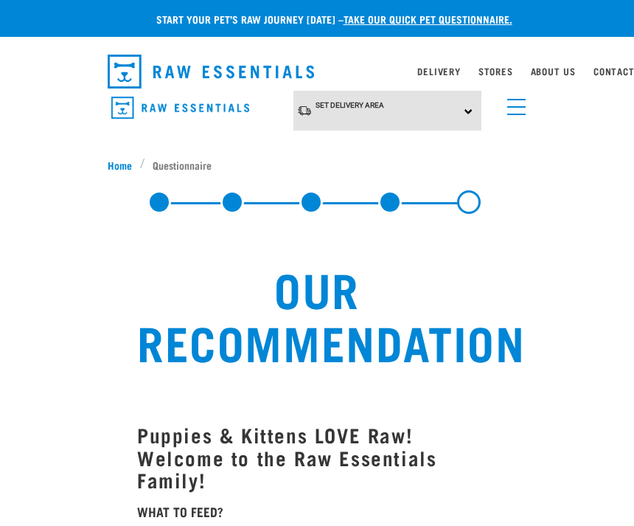
select select "19645"
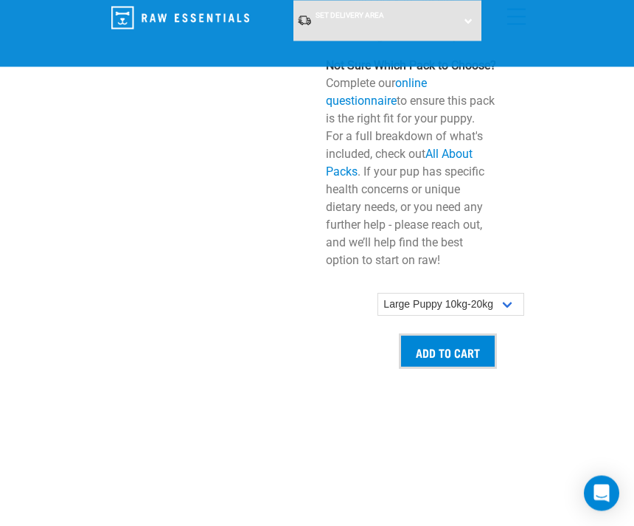
scroll to position [1807, 0]
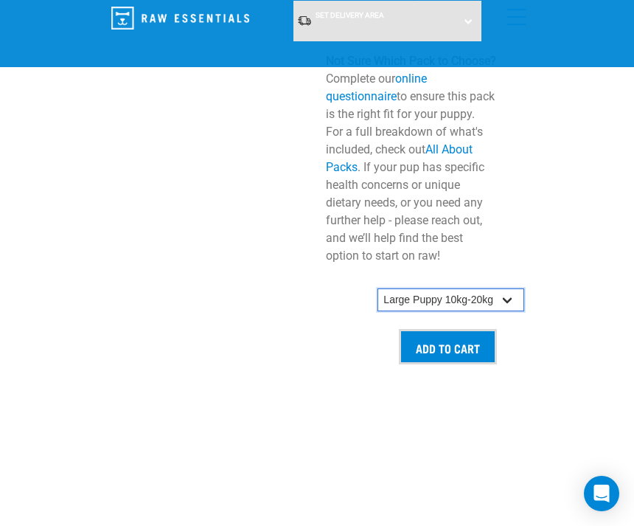
click at [505, 312] on select "Small Puppy up to 5kg Medium Puppy 5kg-10kg Large Puppy 10kg-20kg" at bounding box center [451, 300] width 147 height 24
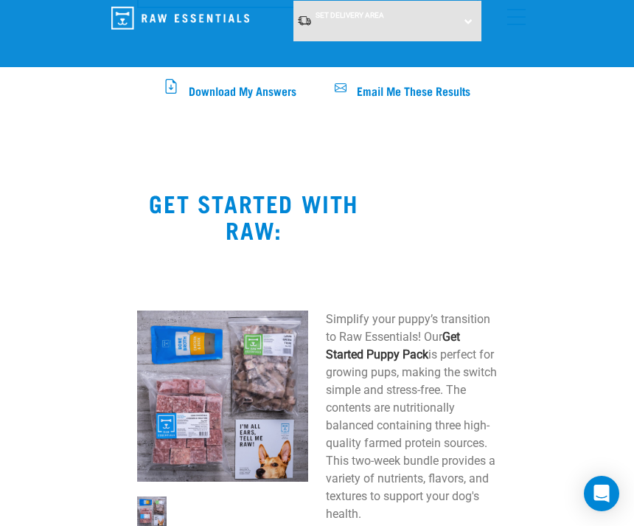
scroll to position [973, 0]
